Goal: Use online tool/utility: Utilize a website feature to perform a specific function

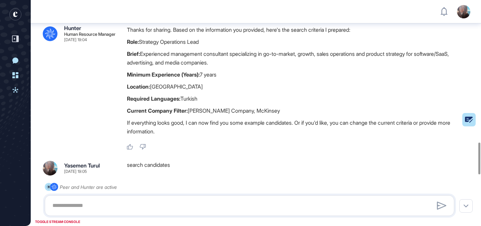
scroll to position [1010, 0]
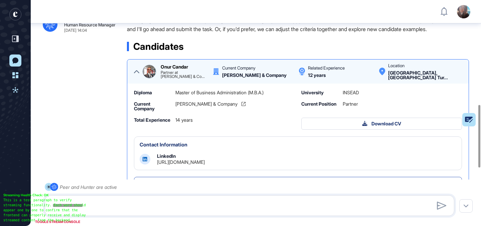
click at [137, 69] on icon at bounding box center [136, 71] width 5 height 5
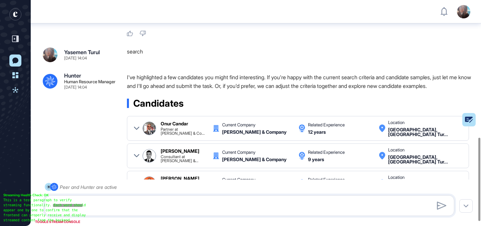
scroll to position [375, 0]
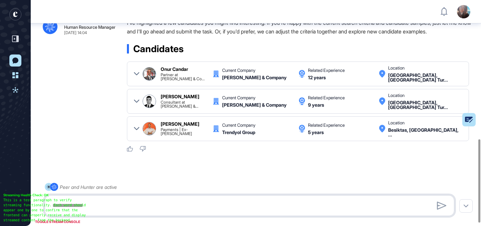
click at [205, 204] on textarea at bounding box center [249, 205] width 402 height 13
type textarea "**********"
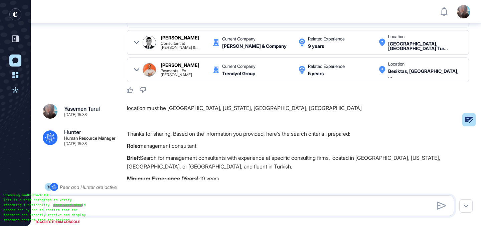
scroll to position [537, 0]
